Goal: Check status: Check status

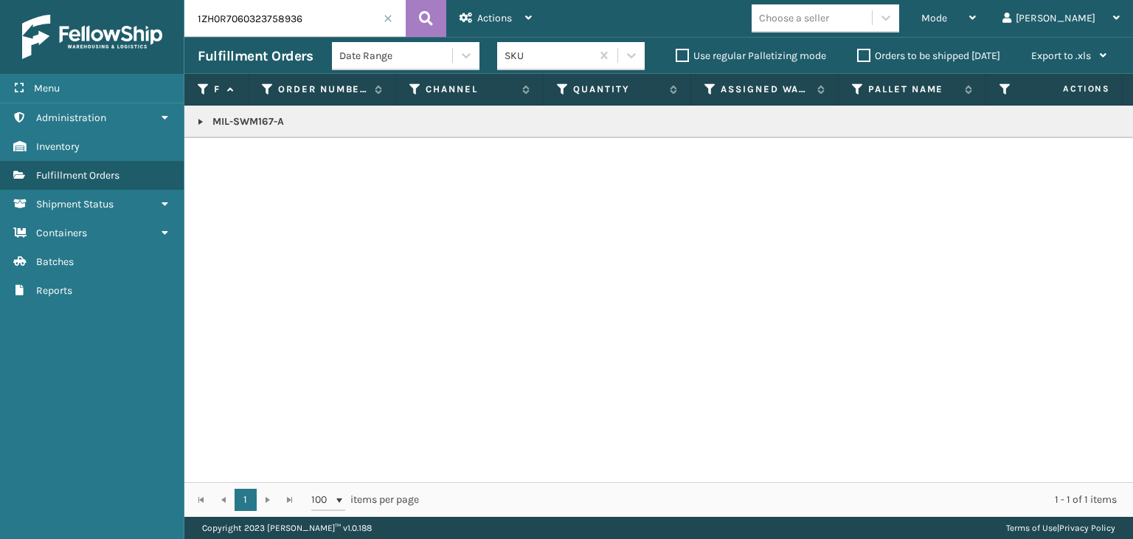
drag, startPoint x: 363, startPoint y: 21, endPoint x: 19, endPoint y: 52, distance: 345.2
click at [19, 0] on div "Menu Administration Inventory Fulfillment Orders Shipment Status Containers Bat…" at bounding box center [566, 0] width 1133 height 0
paste input "MIL-PPSNGRY-D-[GEOGRAPHIC_DATA]"
type input "MIL-PPSNGRY-D-[GEOGRAPHIC_DATA]"
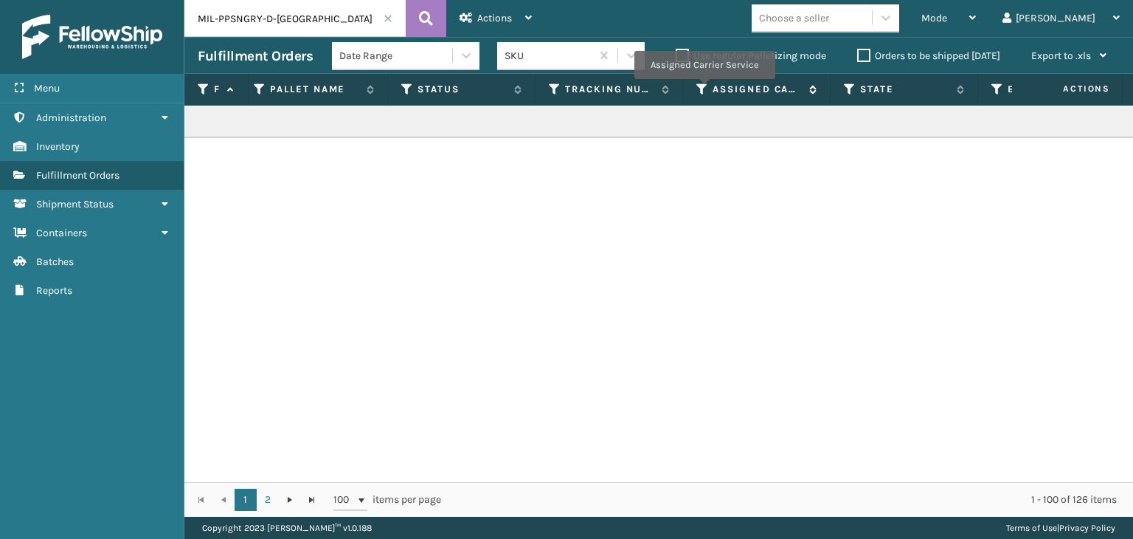
click at [704, 89] on icon at bounding box center [703, 89] width 12 height 13
click at [528, 365] on div "MIL-PPSNGRY-D-[GEOGRAPHIC_DATA]" at bounding box center [658, 294] width 949 height 376
click at [410, 87] on icon at bounding box center [407, 89] width 12 height 13
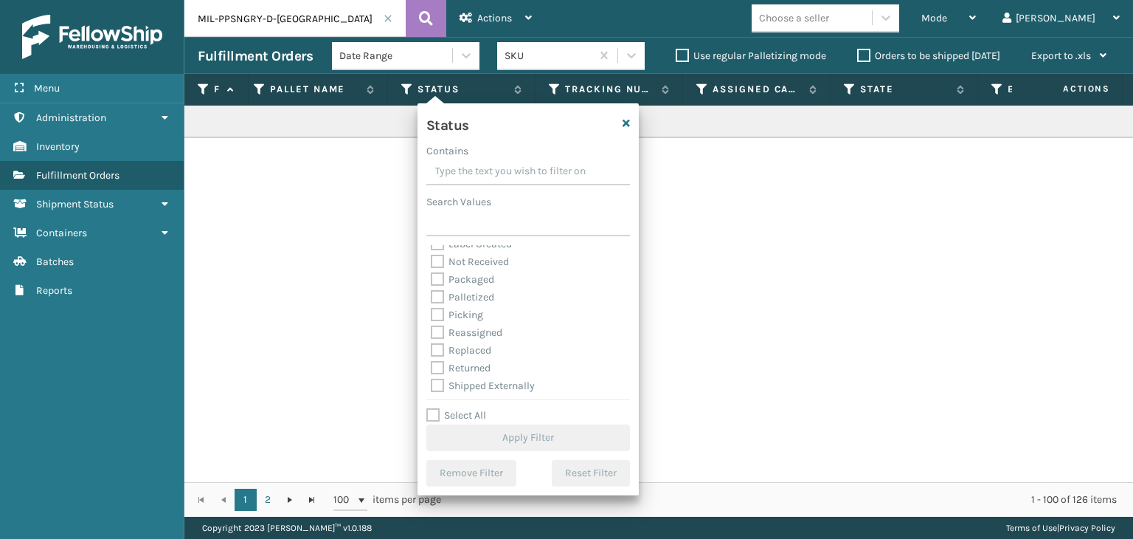
scroll to position [83, 0]
click at [472, 298] on label "Palletized" at bounding box center [462, 295] width 63 height 13
click at [432, 296] on input "Palletized" at bounding box center [431, 291] width 1 height 10
checkbox input "true"
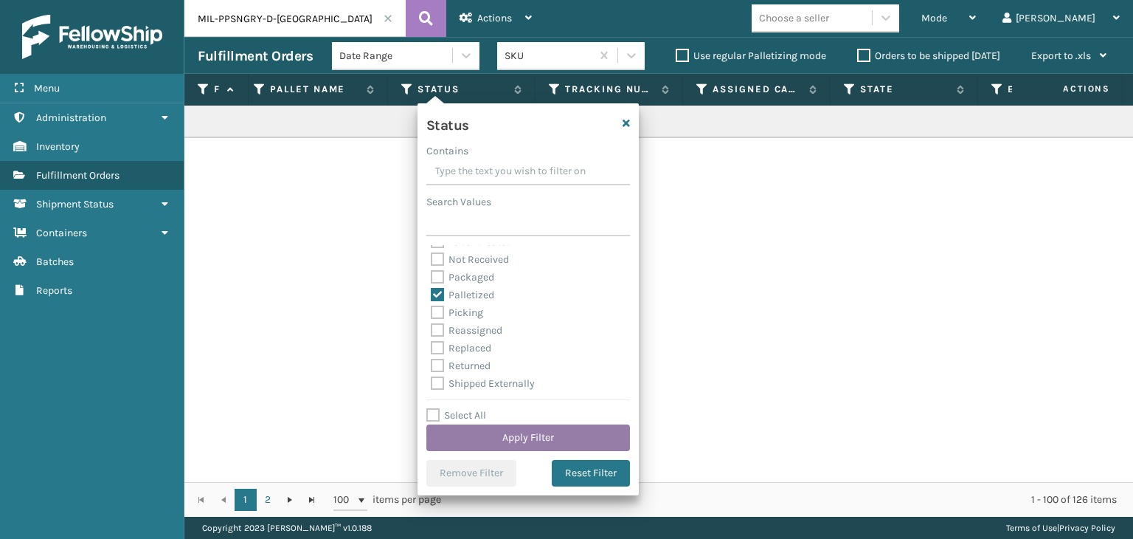
click at [542, 435] on button "Apply Filter" at bounding box center [529, 437] width 204 height 27
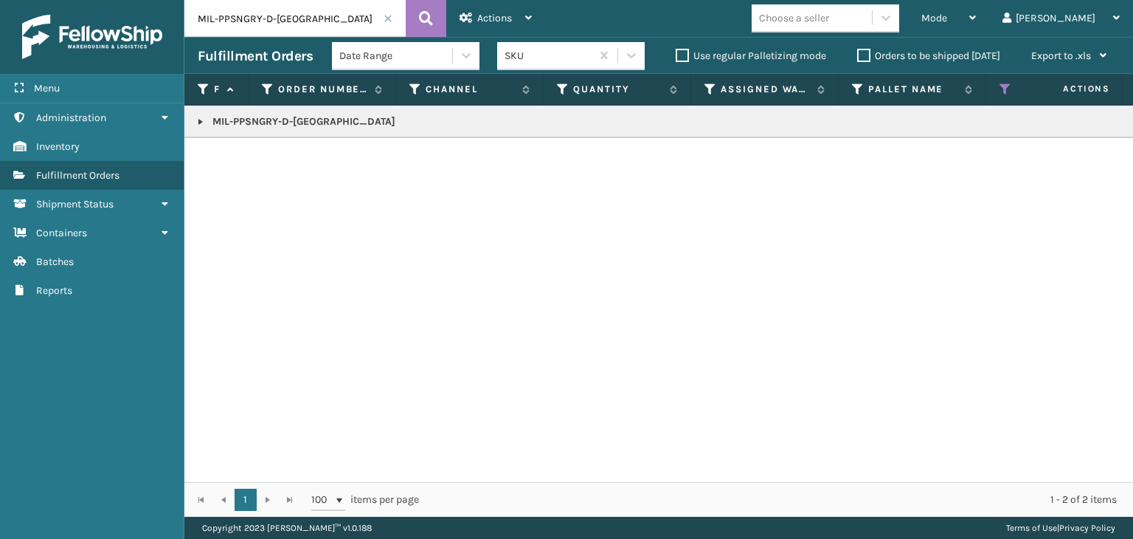
click at [201, 118] on link at bounding box center [201, 122] width 12 height 12
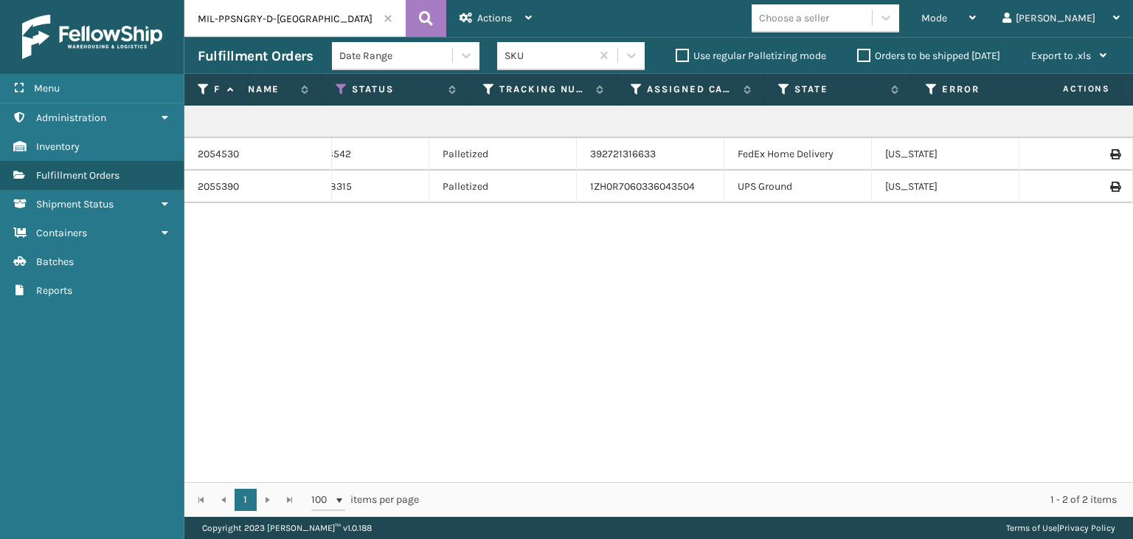
scroll to position [0, 665]
drag, startPoint x: 1105, startPoint y: 151, endPoint x: 1077, endPoint y: 162, distance: 29.2
click at [1111, 151] on icon at bounding box center [1115, 154] width 9 height 10
